Goal: Navigation & Orientation: Find specific page/section

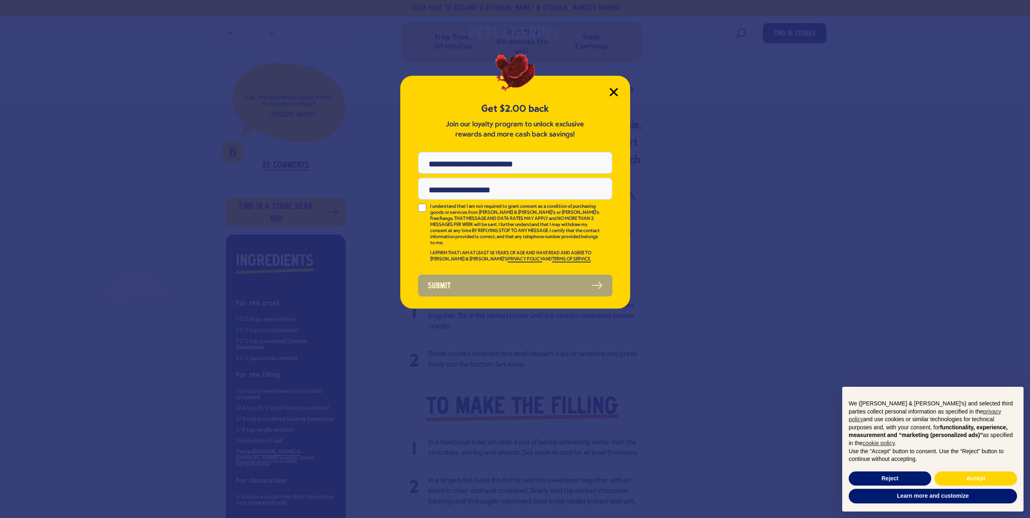
click at [613, 92] on icon "Close Modal" at bounding box center [613, 91] width 7 height 7
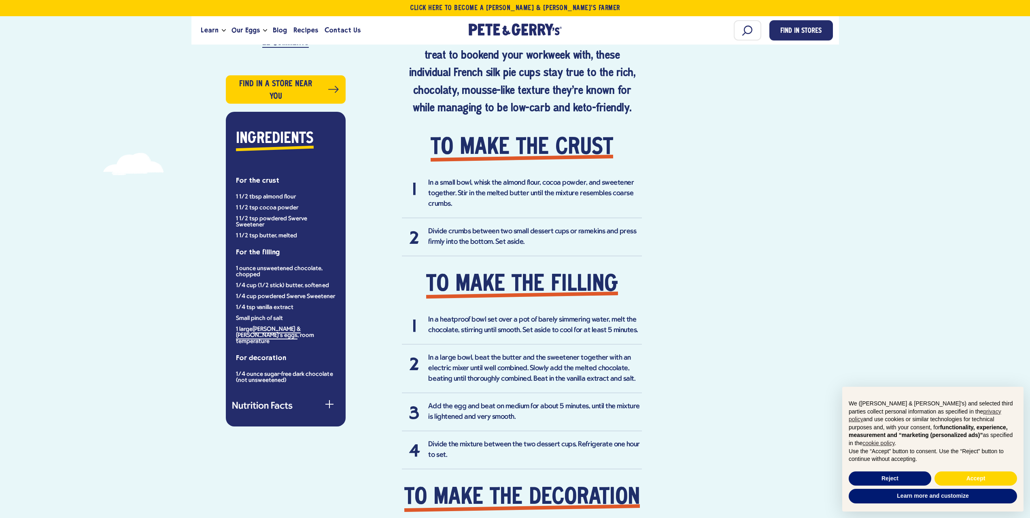
scroll to position [526, 0]
